Goal: Find contact information: Find contact information

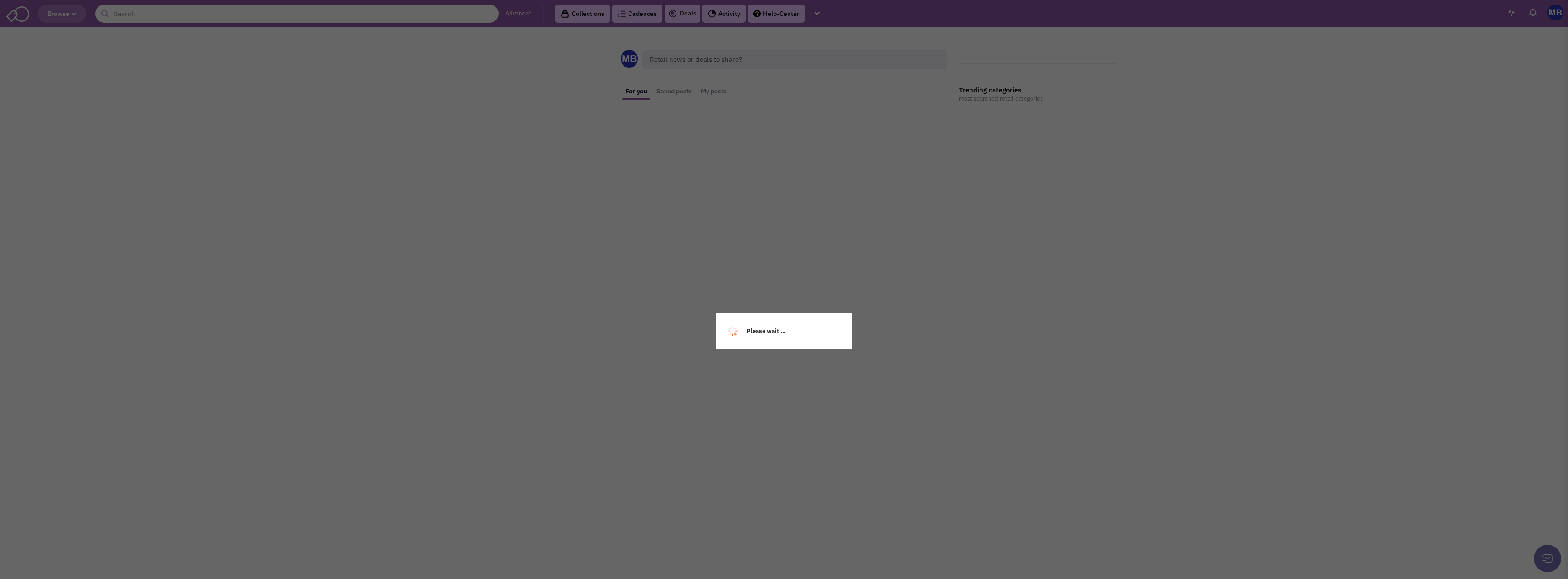
click at [387, 13] on div "Please wait ..." at bounding box center [784, 289] width 1568 height 579
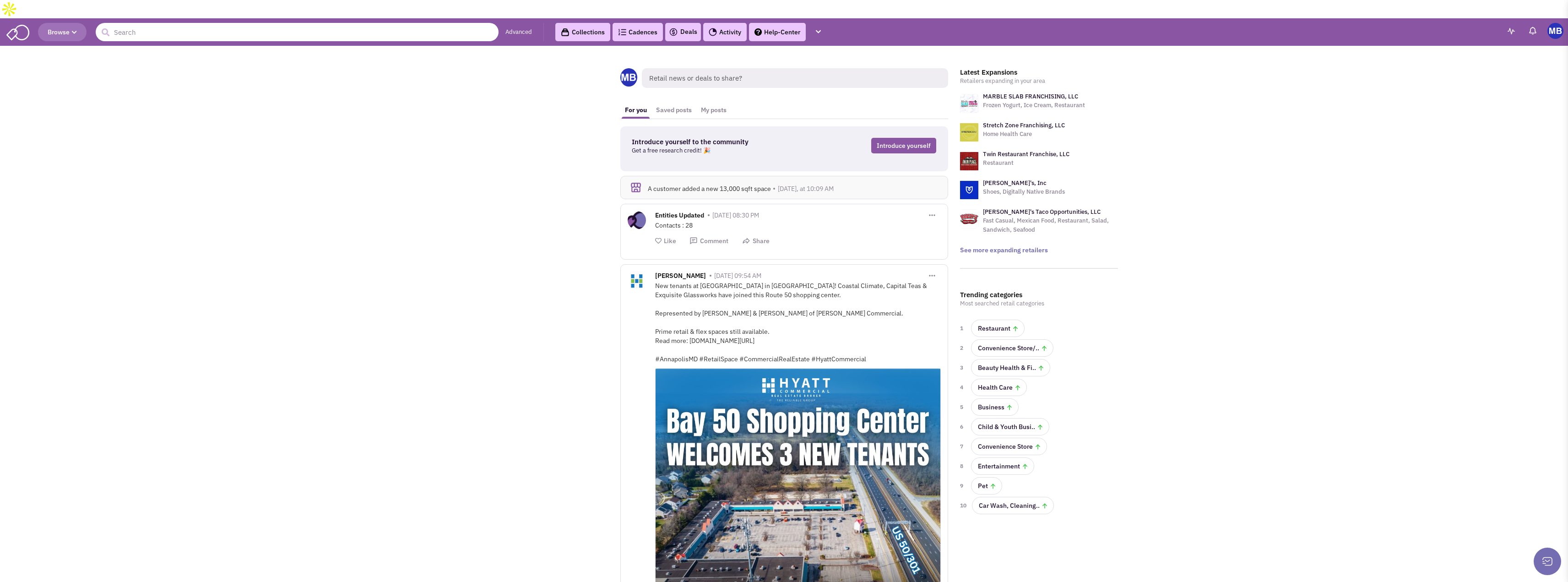
click at [404, 23] on input "text" at bounding box center [297, 32] width 403 height 18
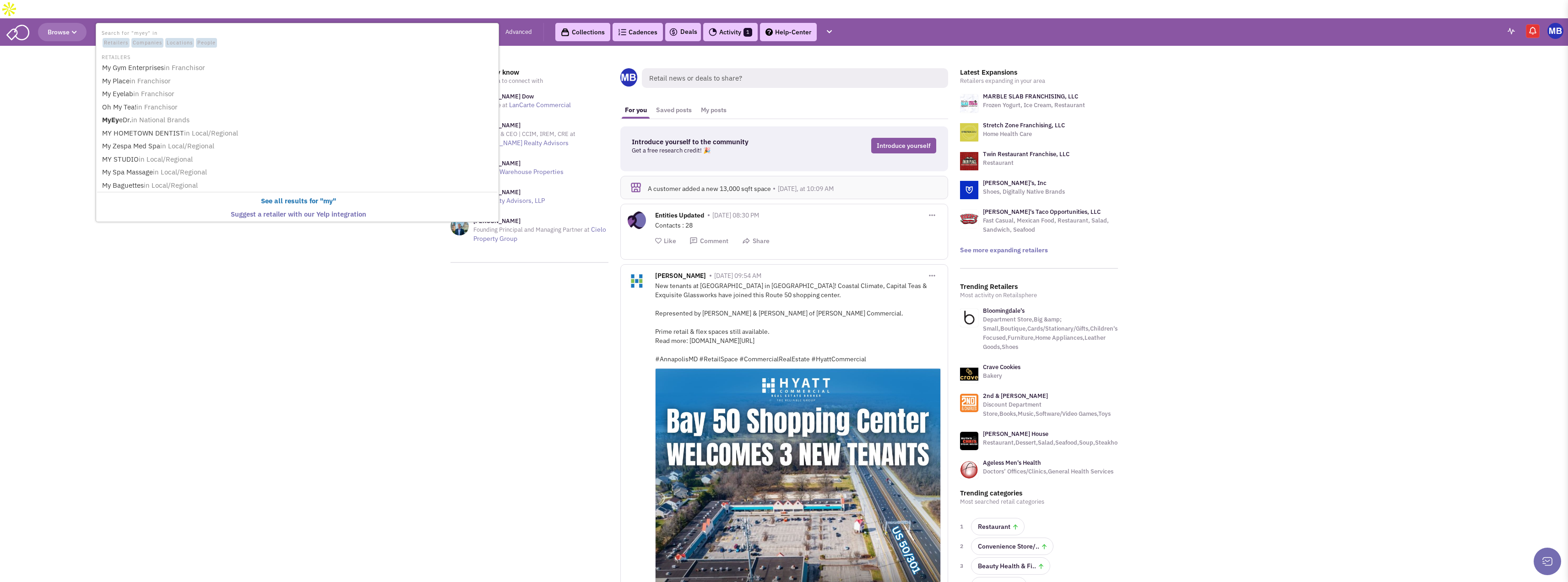
type input "myeyedr."
click at [98, 26] on button "submit" at bounding box center [105, 32] width 14 height 14
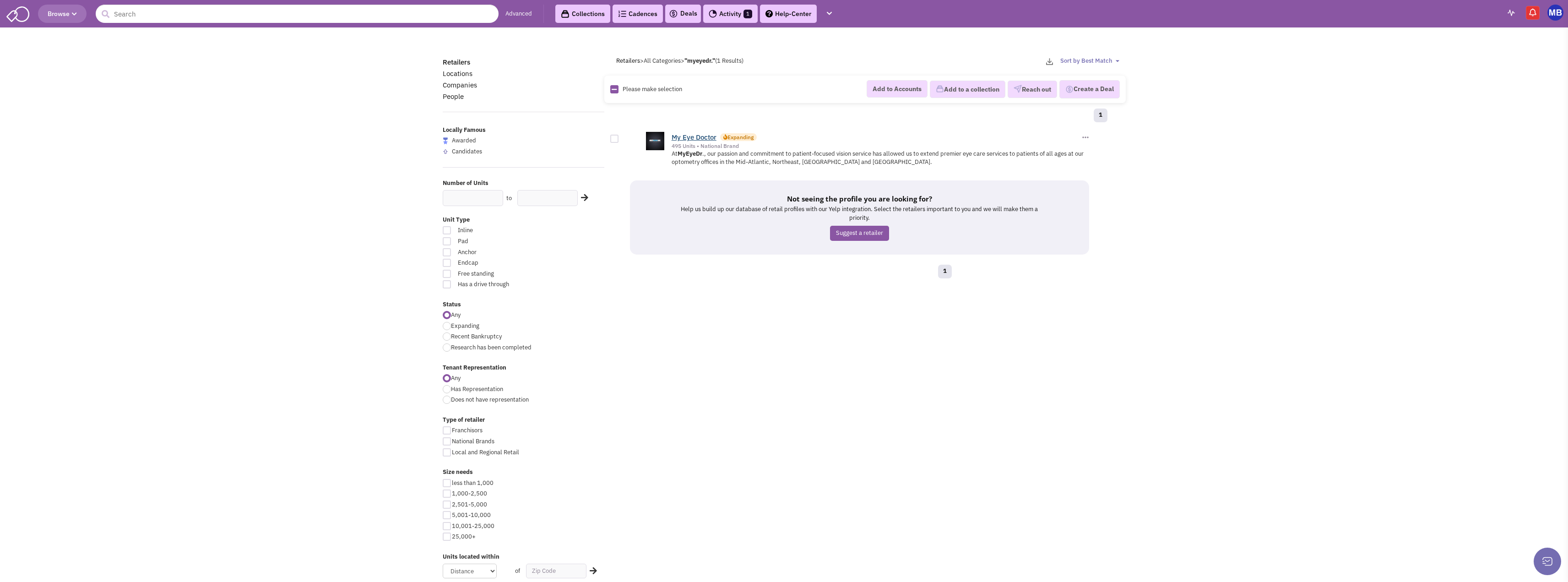
click at [709, 136] on link "My Eye Doctor" at bounding box center [694, 137] width 45 height 9
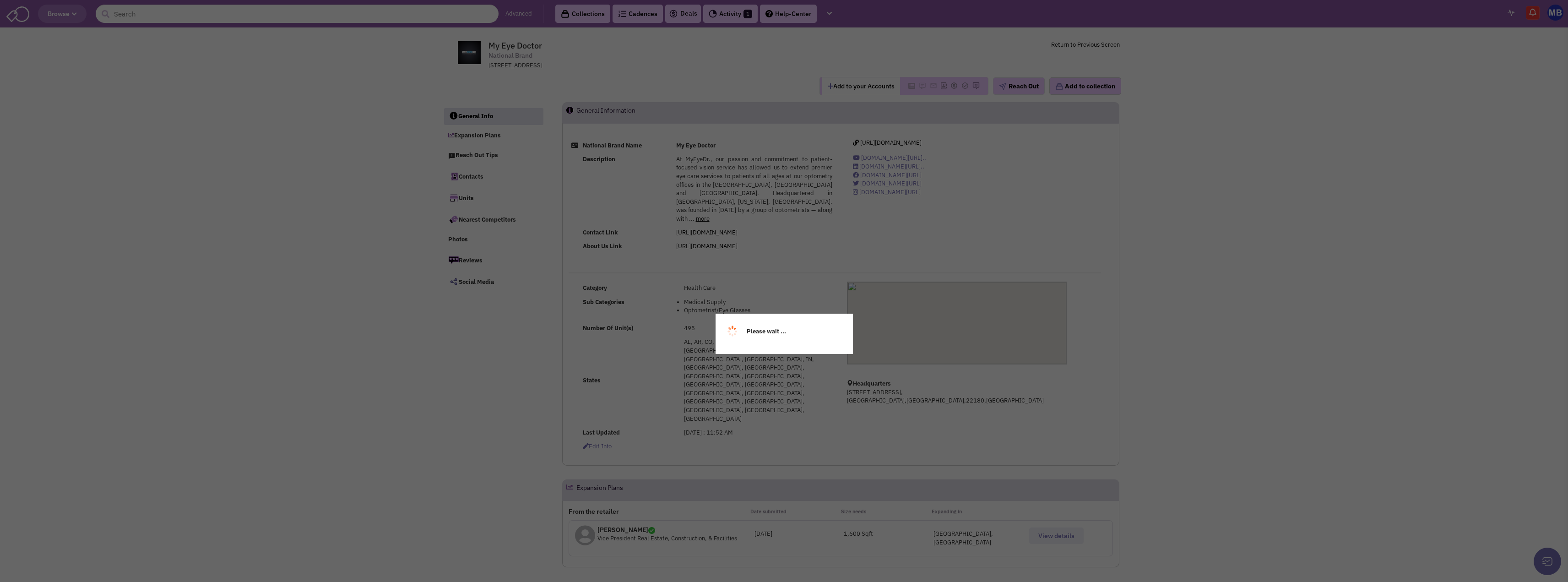
select select
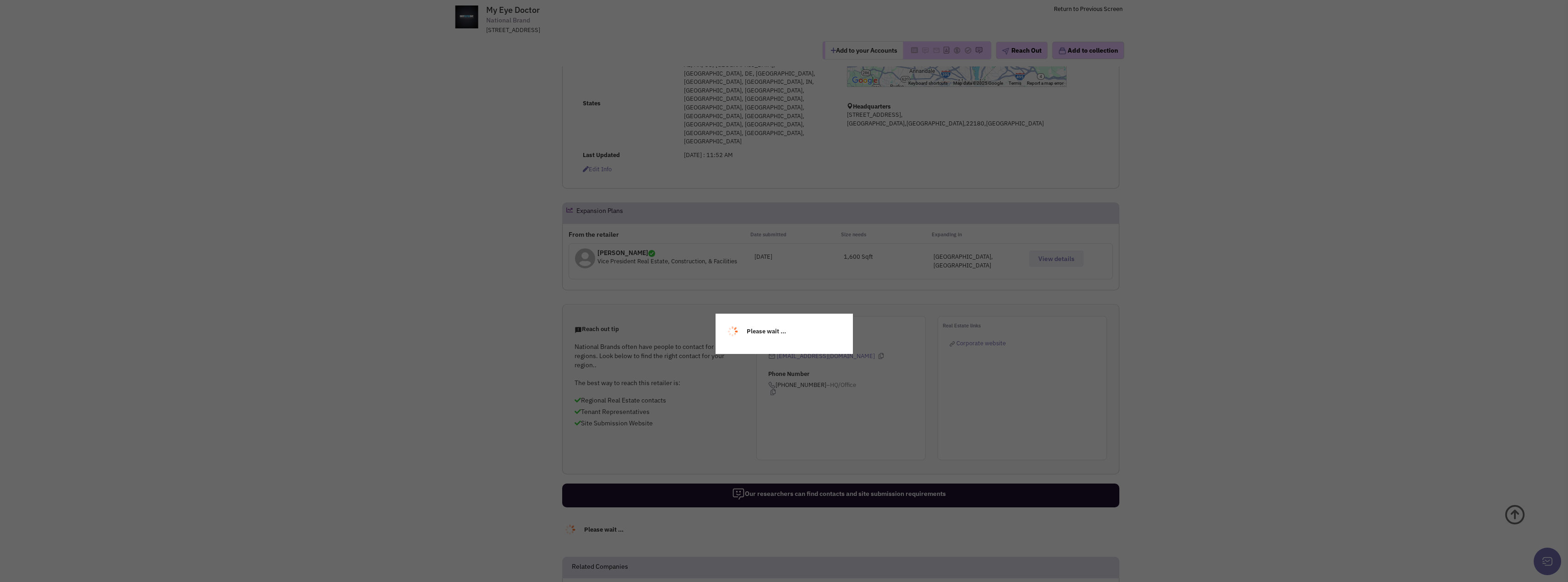
select select
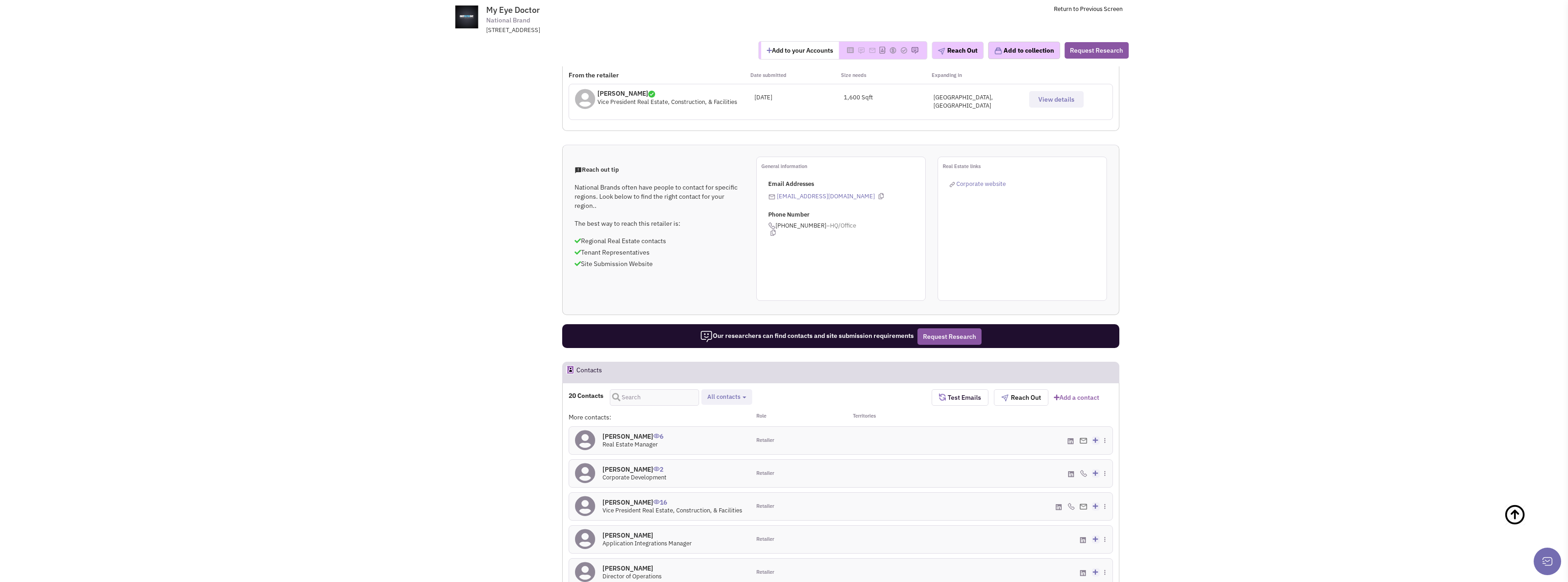
scroll to position [412, 0]
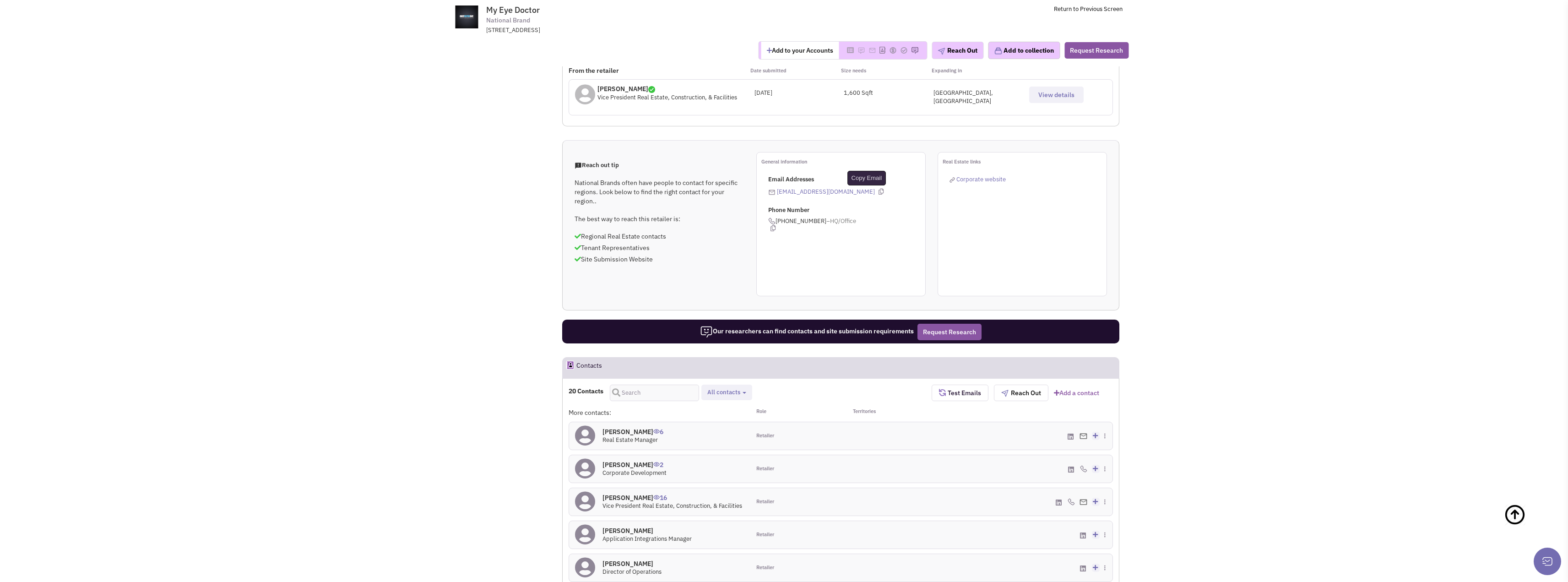
click at [879, 189] on icon at bounding box center [881, 192] width 5 height 6
click at [636, 428] on h4 "[PERSON_NAME] 6" at bounding box center [633, 431] width 61 height 8
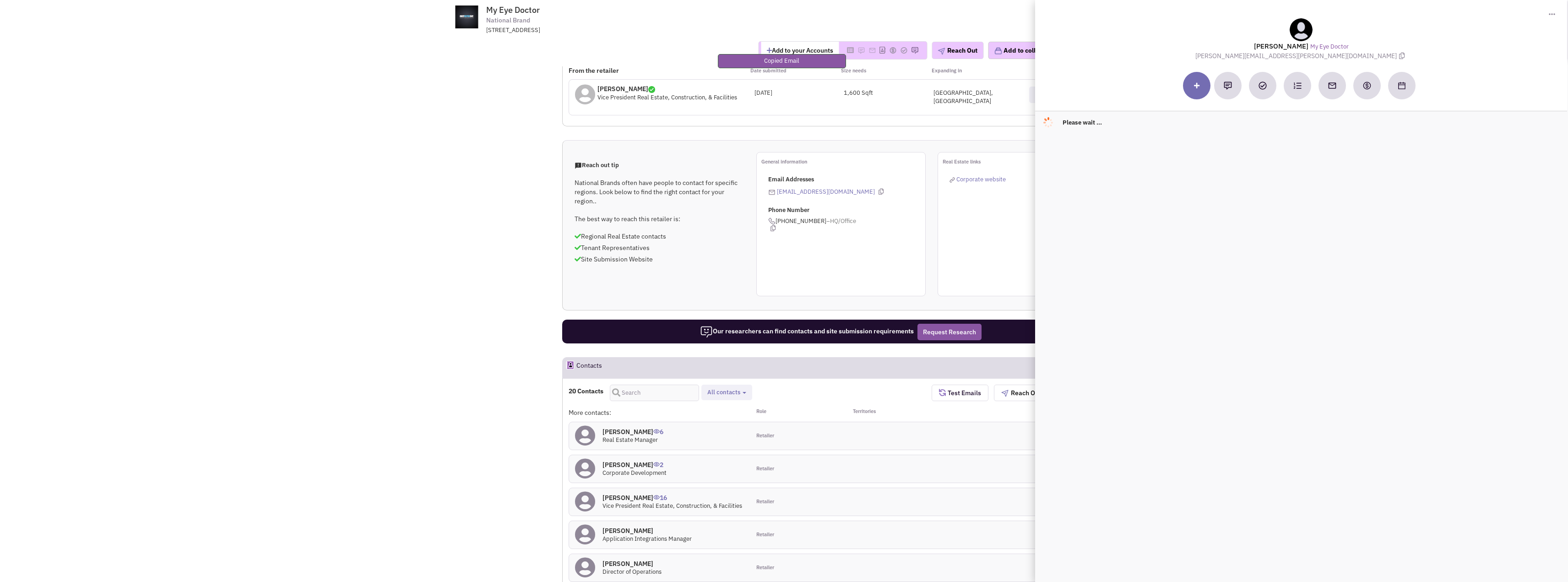
click at [640, 461] on h4 "[PERSON_NAME] 2" at bounding box center [634, 464] width 64 height 8
click at [1293, 186] on link "[URL][DOMAIN_NAME][PERSON_NAME]" at bounding box center [1282, 186] width 113 height 9
click at [627, 494] on h4 "[PERSON_NAME] 16" at bounding box center [672, 497] width 139 height 8
click at [1292, 221] on link "[URL][DOMAIN_NAME]" at bounding box center [1259, 217] width 67 height 9
click at [1375, 200] on icon at bounding box center [1378, 202] width 5 height 6
